Goal: Task Accomplishment & Management: Use online tool/utility

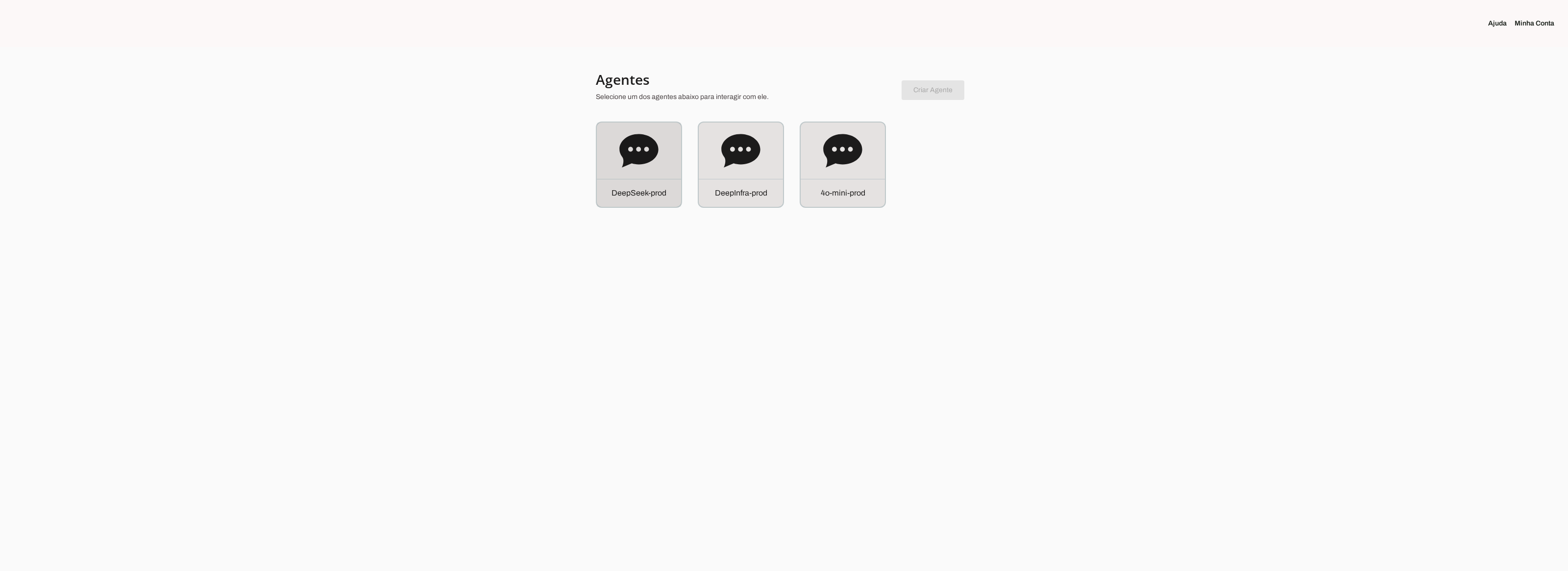
click at [571, 168] on div at bounding box center [784, 285] width 1568 height 571
click at [645, 164] on icon at bounding box center [639, 151] width 39 height 39
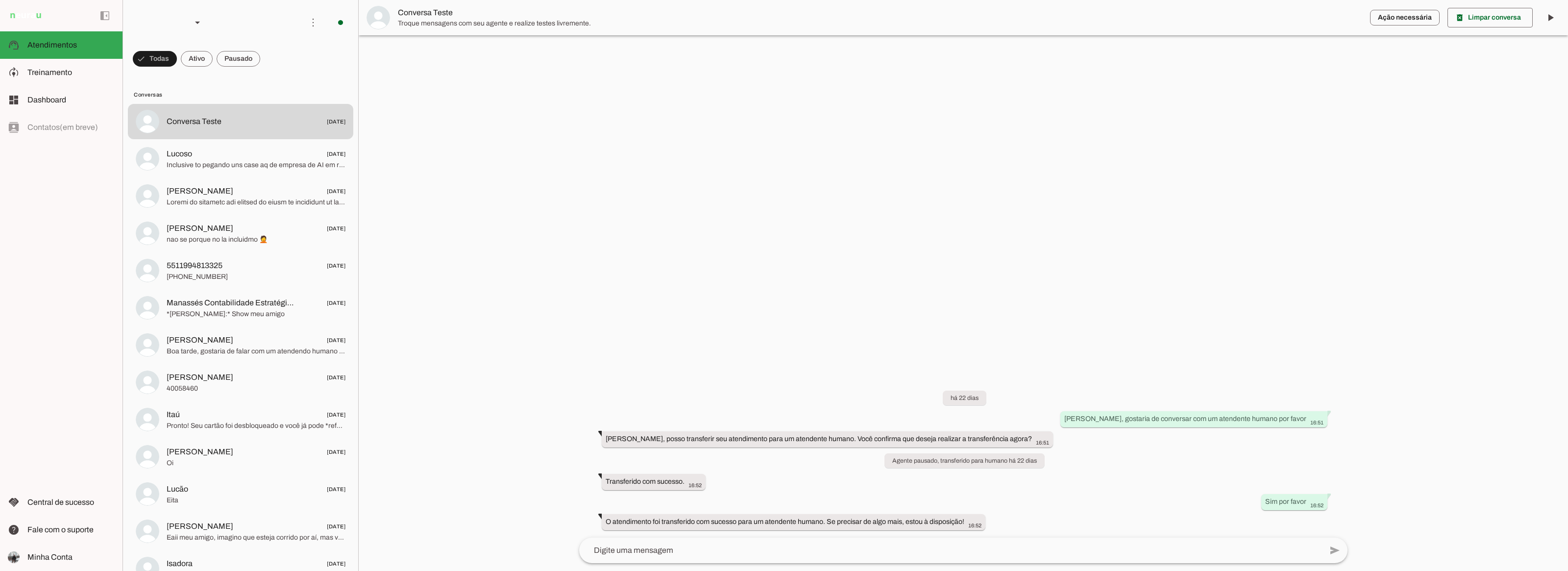
scroll to position [9, 0]
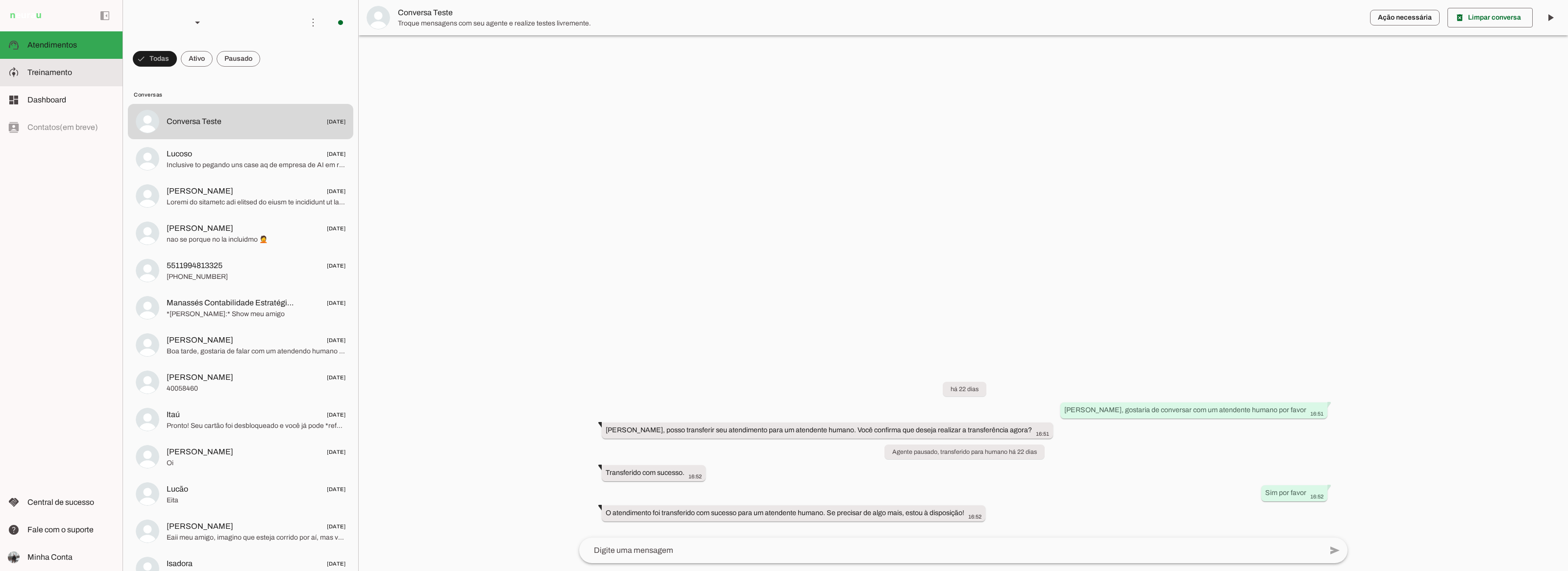
click at [52, 81] on md-item "model_training Treinamento Treinamento" at bounding box center [61, 73] width 123 height 27
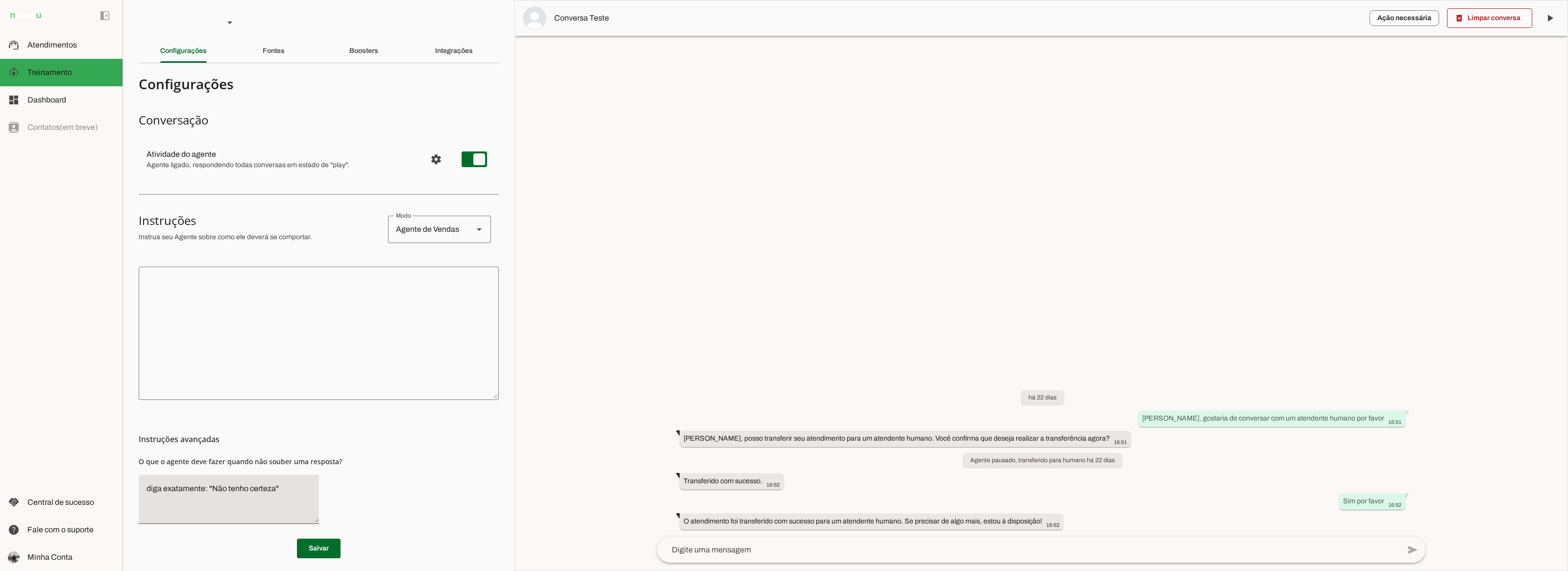
scroll to position [9, 0]
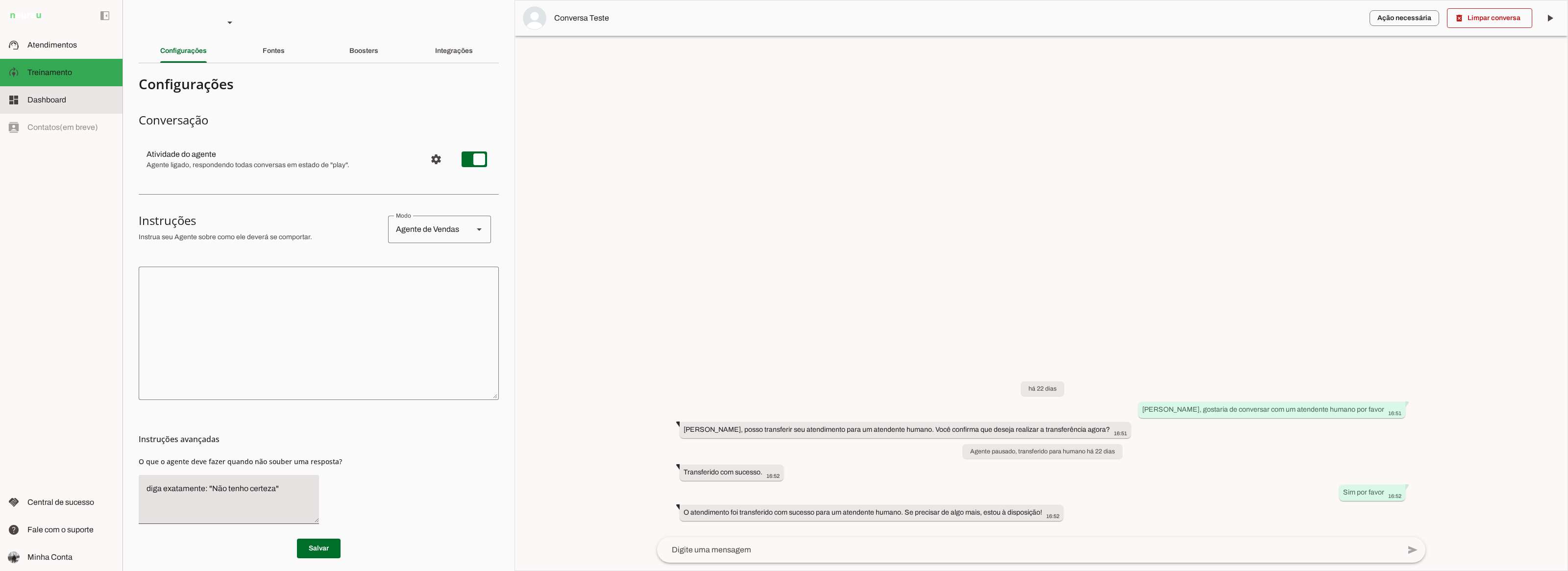
click at [38, 102] on span "Dashboard" at bounding box center [46, 99] width 39 height 8
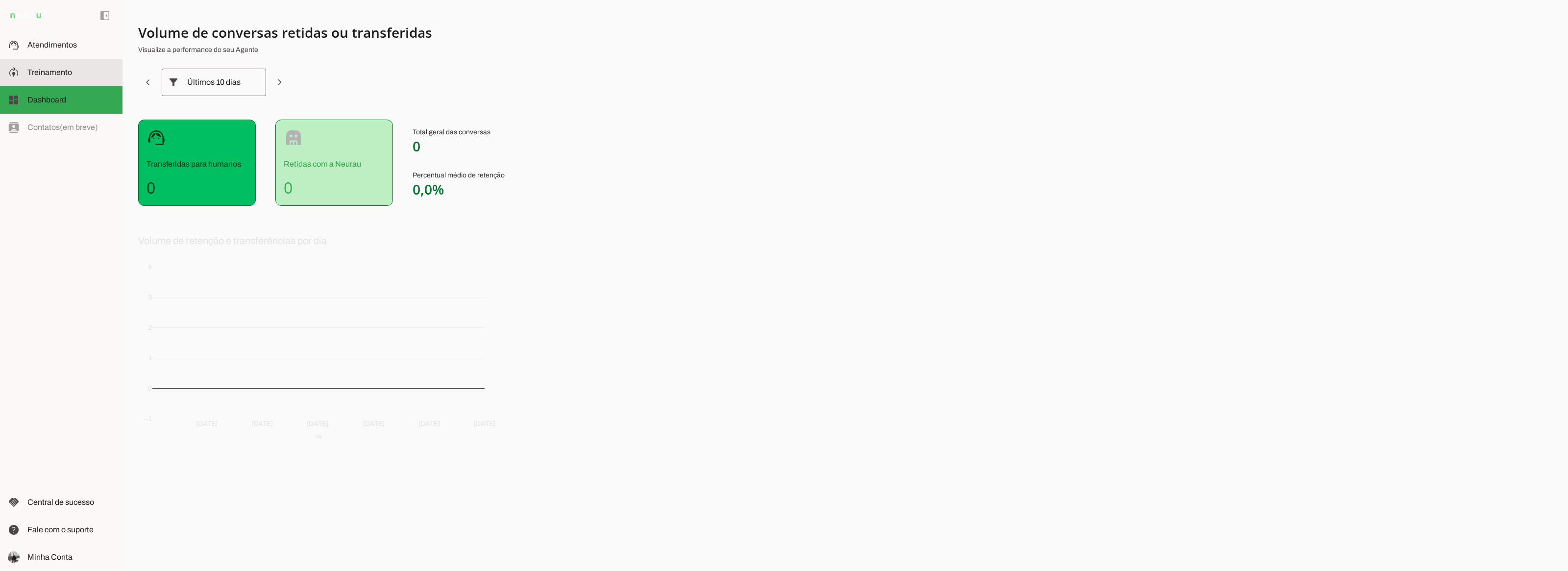
click at [64, 73] on span "Treinamento" at bounding box center [49, 72] width 45 height 8
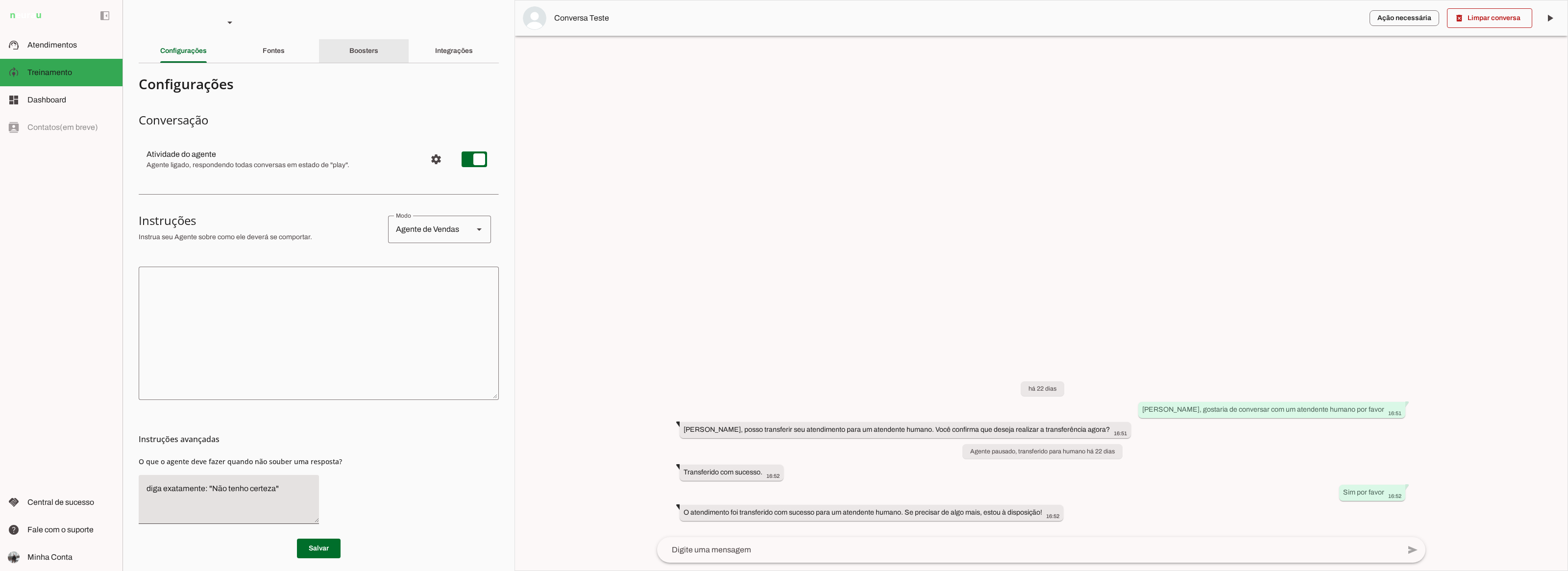
click at [351, 55] on div "Boosters" at bounding box center [364, 51] width 29 height 24
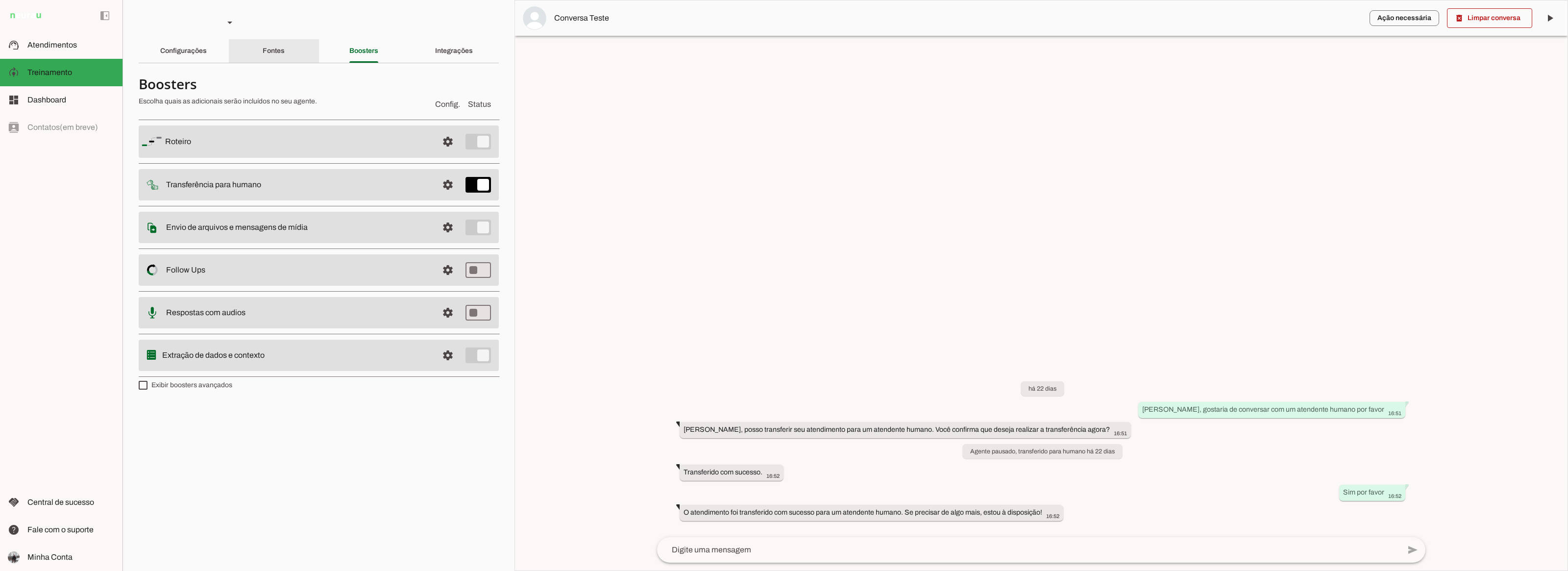
click at [262, 60] on div "Fontes" at bounding box center [273, 51] width 22 height 24
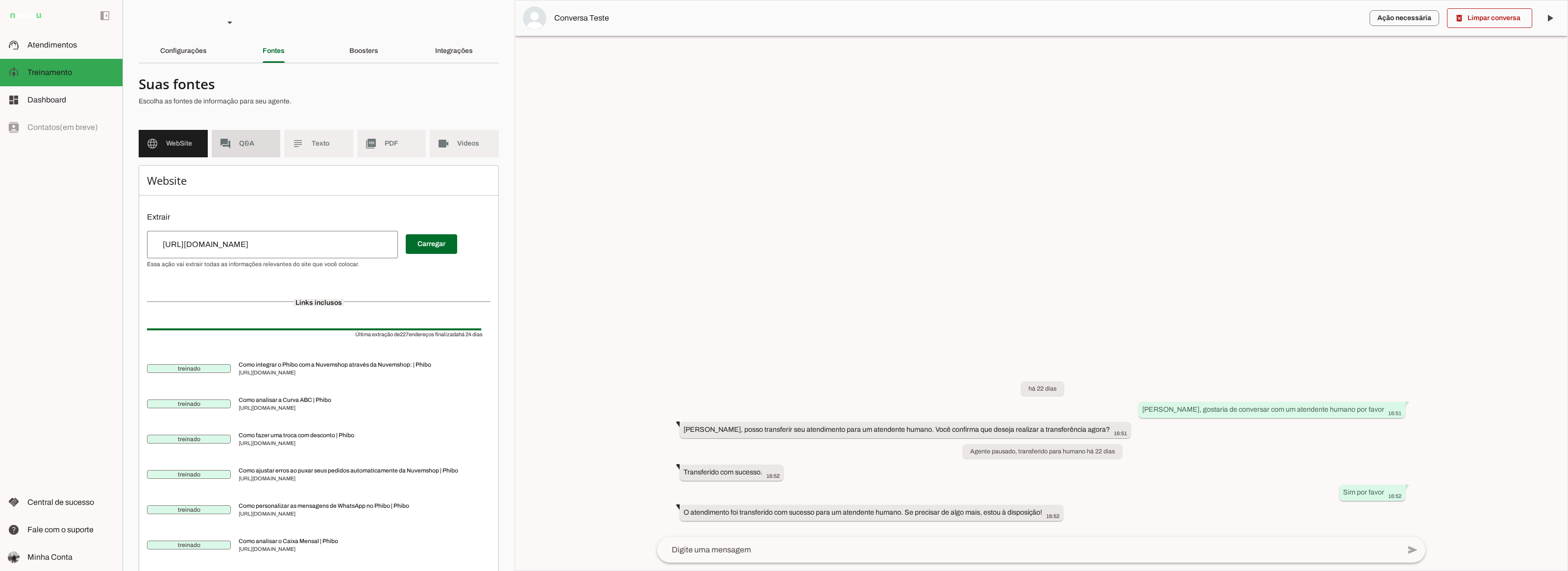
click at [268, 143] on span "Q&A" at bounding box center [256, 143] width 34 height 10
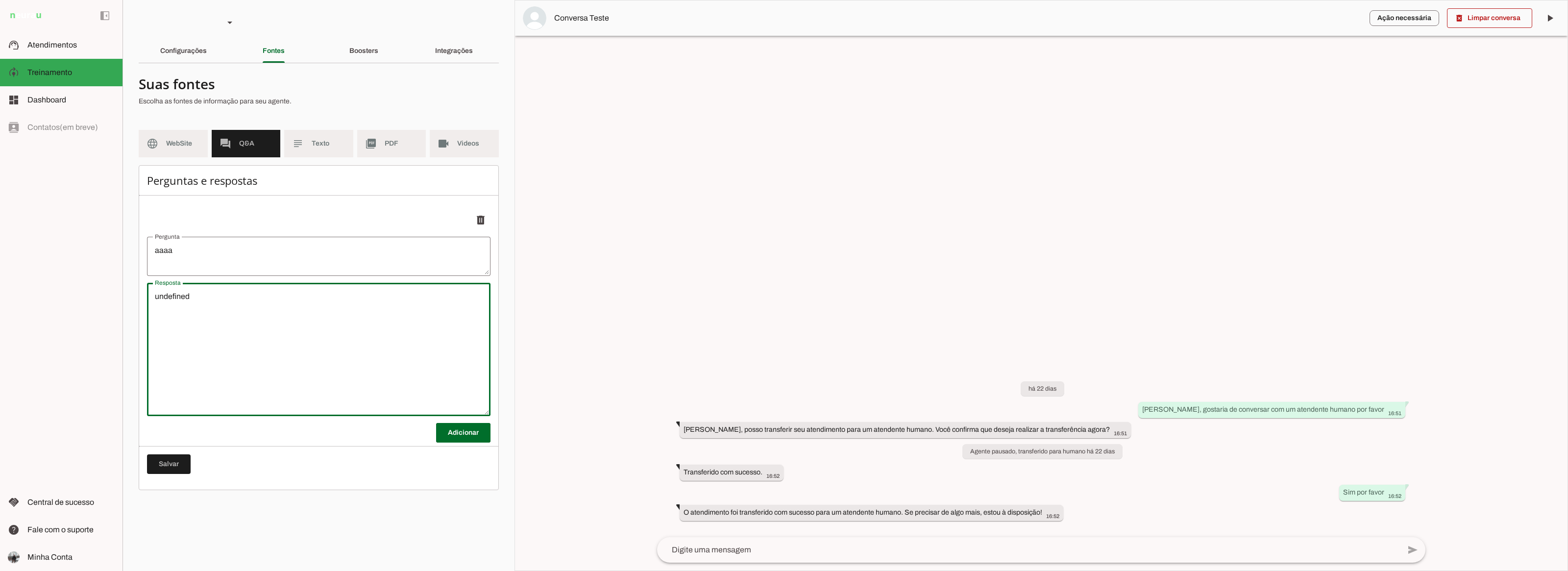
click at [293, 351] on textarea "undefined" at bounding box center [319, 349] width 344 height 118
type textarea "Teste"
type md-outlined-text-field "Teste"
click at [173, 464] on span at bounding box center [168, 463] width 43 height 24
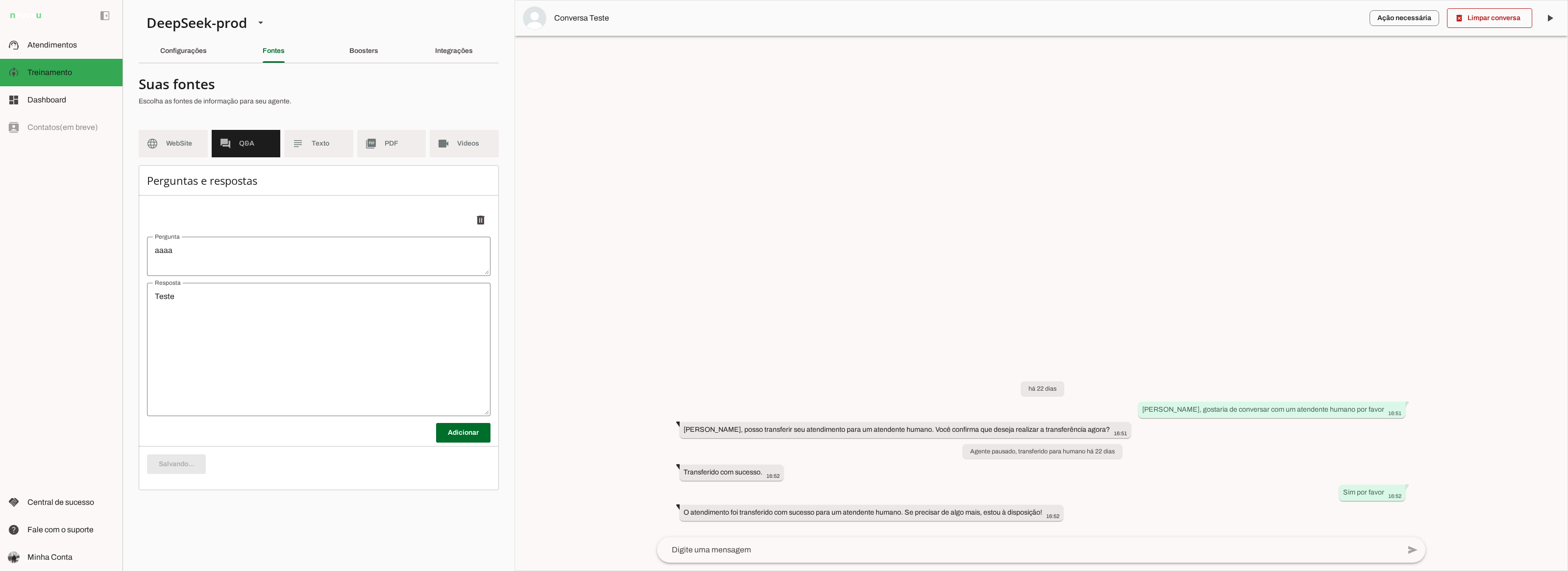
type textarea "Teste"
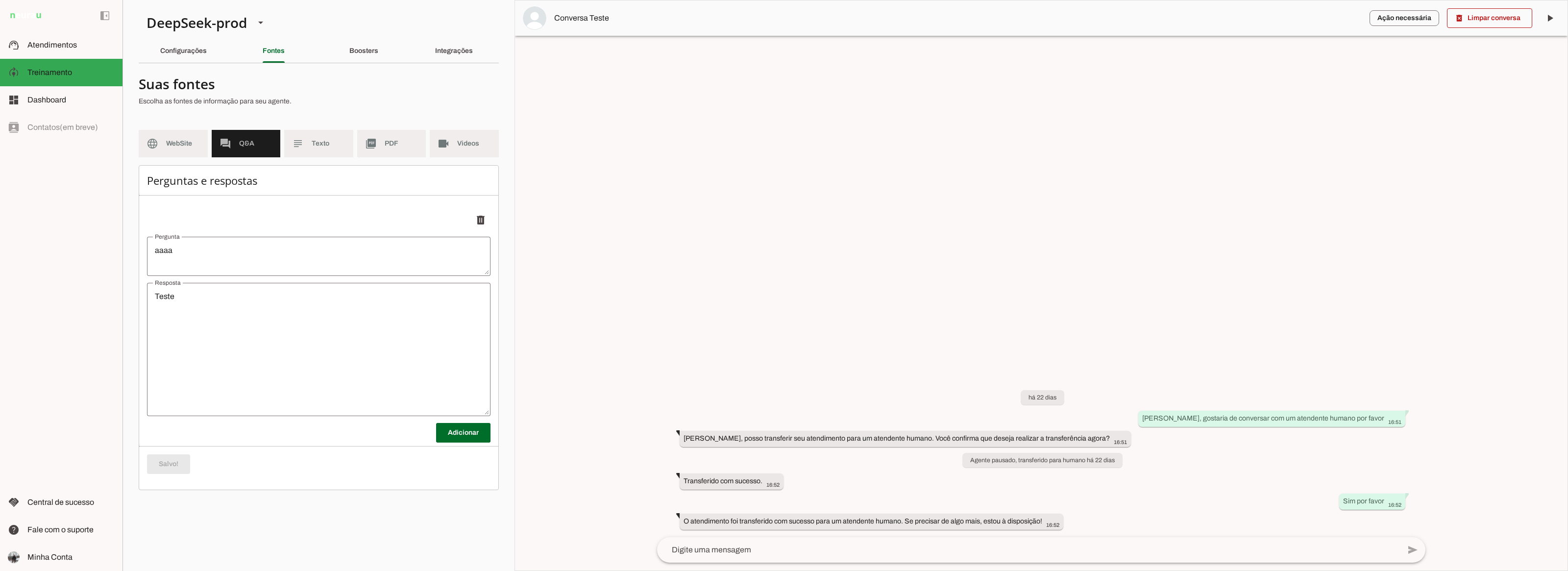
drag, startPoint x: 275, startPoint y: 522, endPoint x: 328, endPoint y: 463, distance: 79.3
click at [282, 516] on section "DeepSeek-prod DeepInfra-prod 4o-mini-prod Criar Agente Você atingiu o limite de…" at bounding box center [319, 285] width 392 height 571
click at [653, 254] on div at bounding box center [1042, 285] width 1053 height 569
click at [328, 147] on span "Texto" at bounding box center [328, 143] width 34 height 10
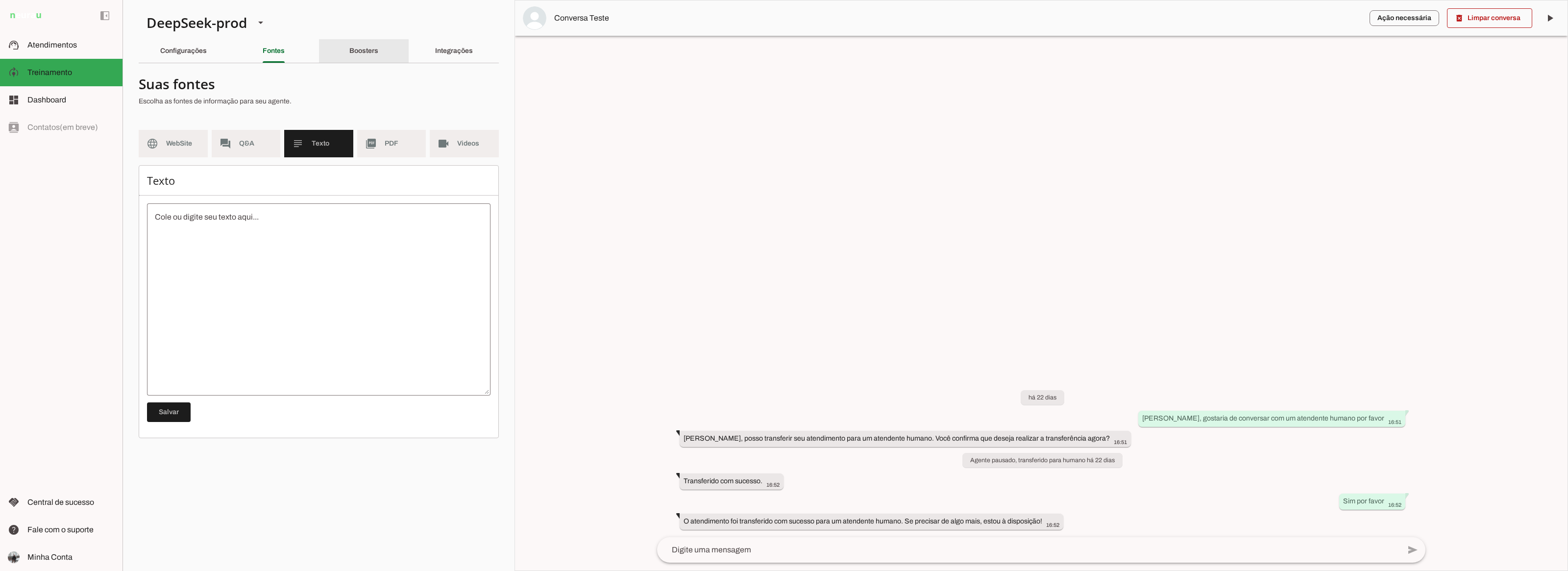
click at [350, 58] on div "Boosters" at bounding box center [364, 51] width 29 height 24
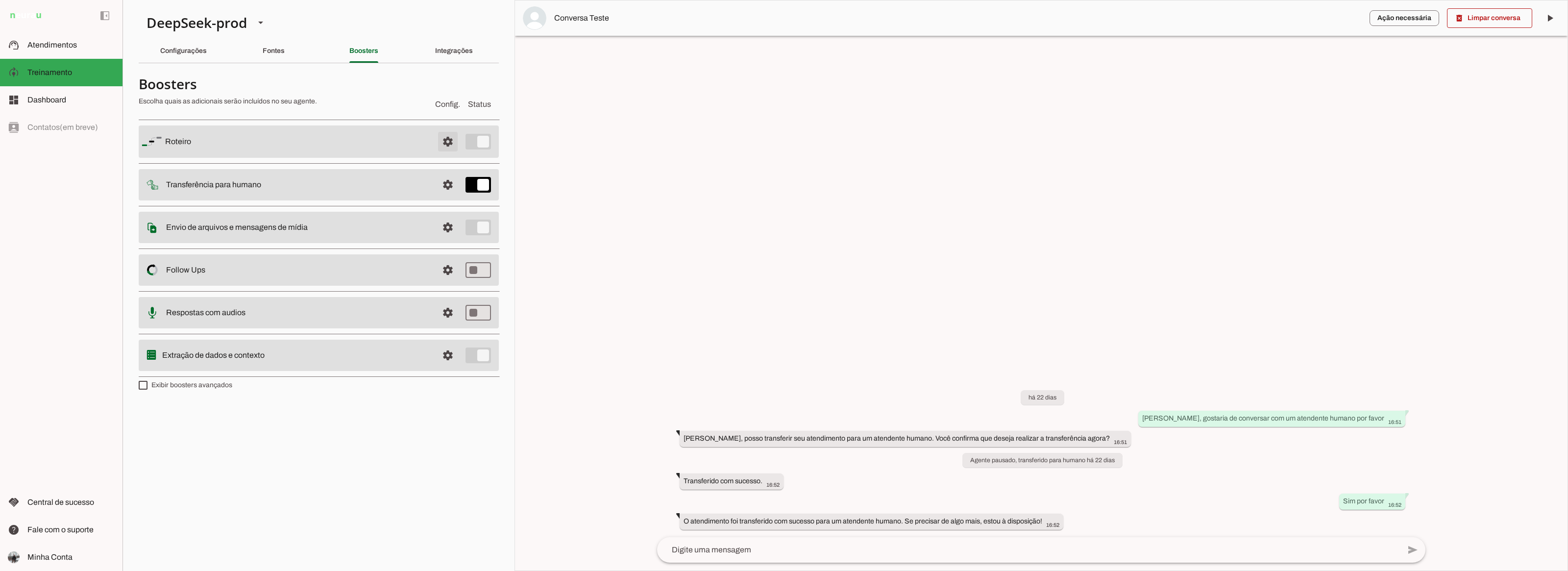
click at [437, 130] on span at bounding box center [448, 141] width 24 height 24
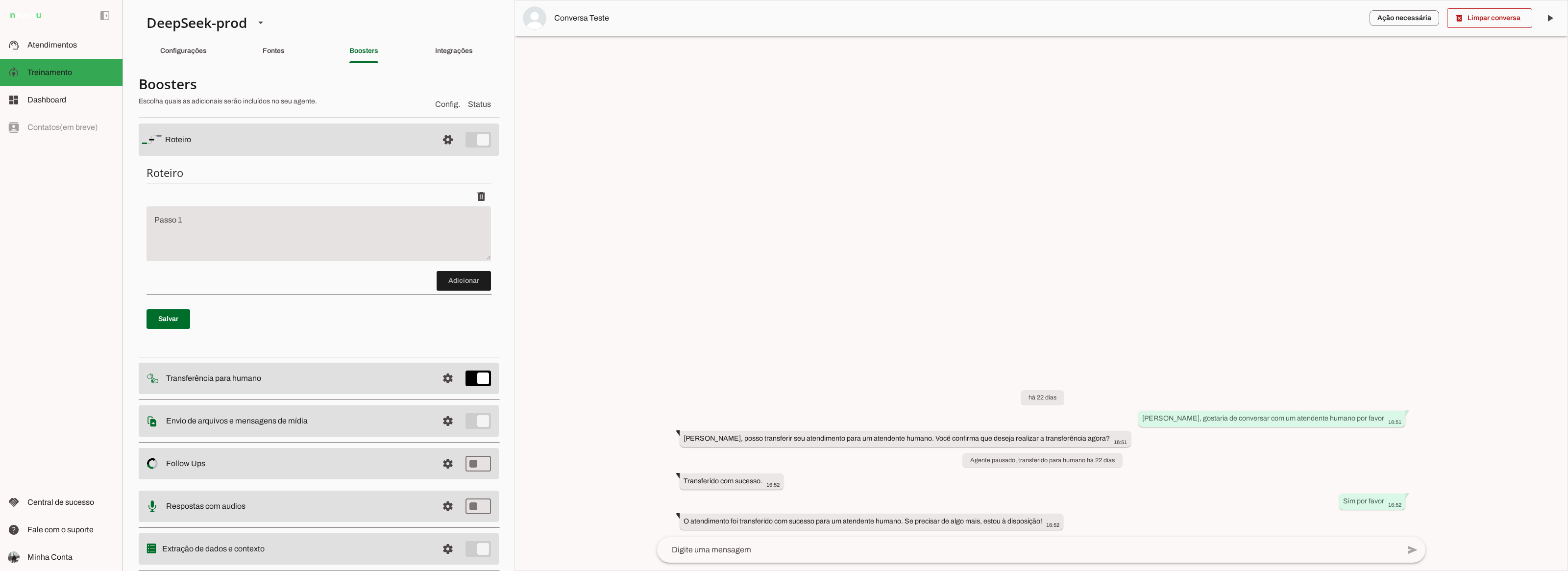
click at [247, 227] on textarea "Passo 1" at bounding box center [319, 237] width 344 height 39
type textarea "Teste"
type md-filled-text-field "Teste"
click at [162, 321] on span at bounding box center [168, 318] width 43 height 24
type textarea "Teste"
